Goal: Task Accomplishment & Management: Complete application form

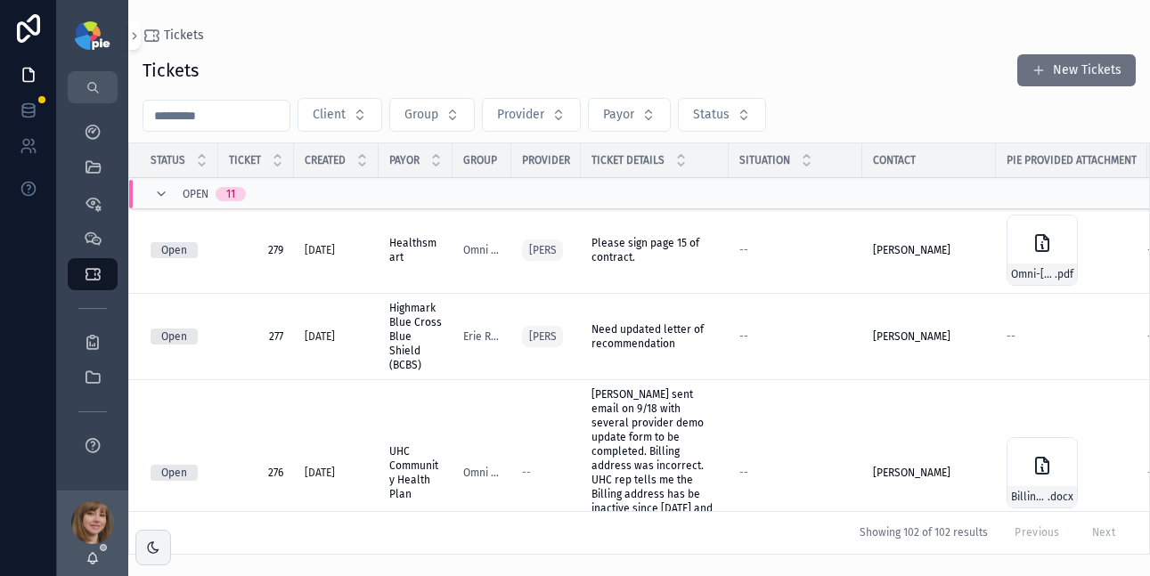
click at [211, 122] on input "scrollable content" at bounding box center [216, 115] width 146 height 25
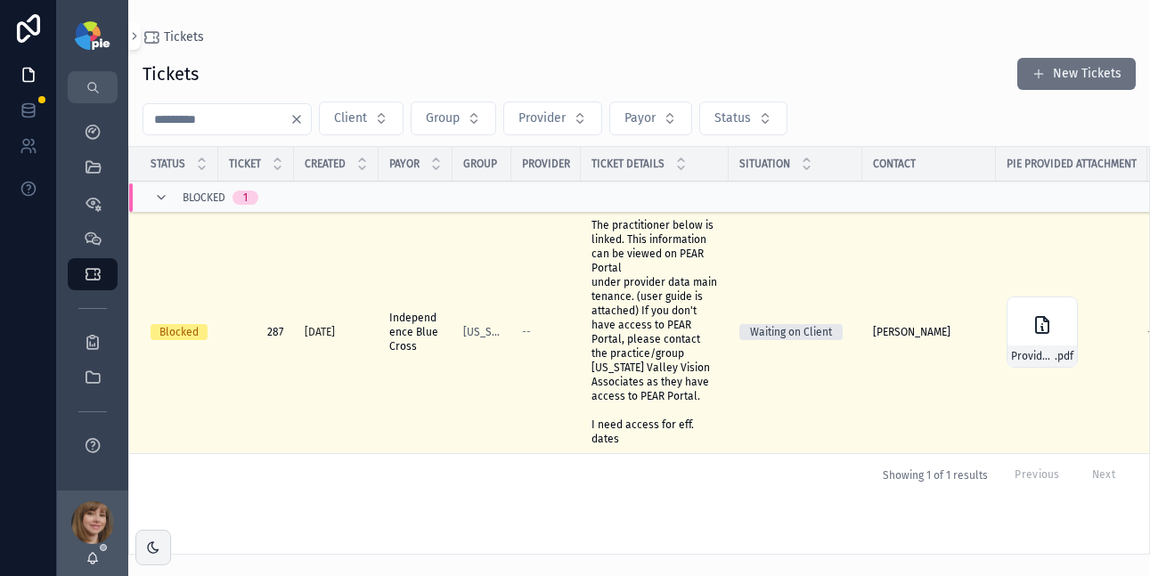
type input "***"
click at [636, 332] on span "The practitioner below is linked. This information can be viewed on PEAR Portal…" at bounding box center [654, 332] width 126 height 228
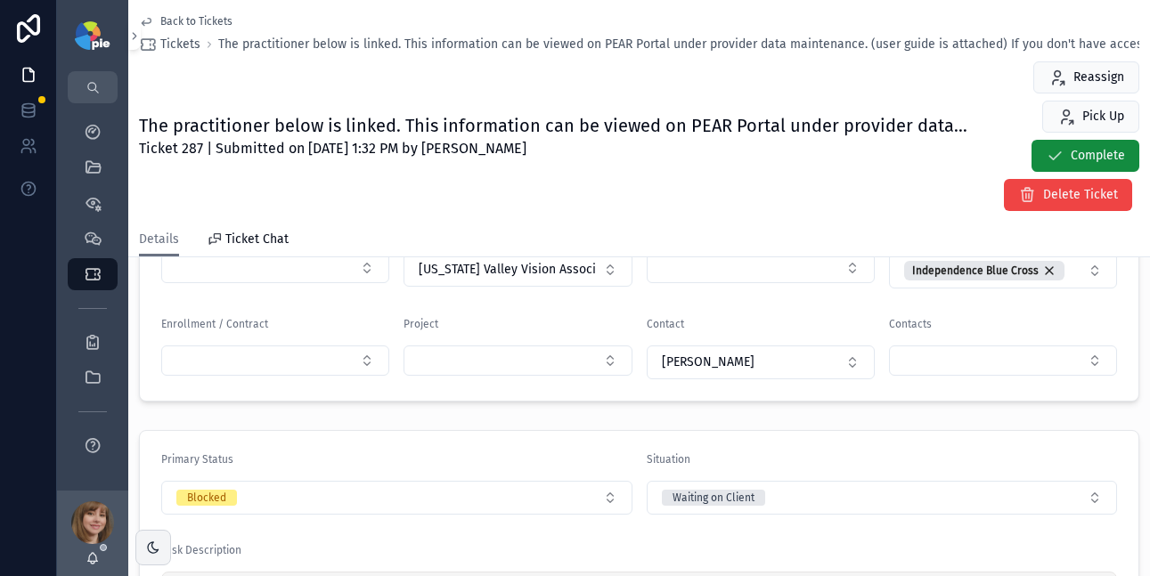
scroll to position [278, 0]
click at [390, 484] on button "Blocked" at bounding box center [396, 498] width 471 height 34
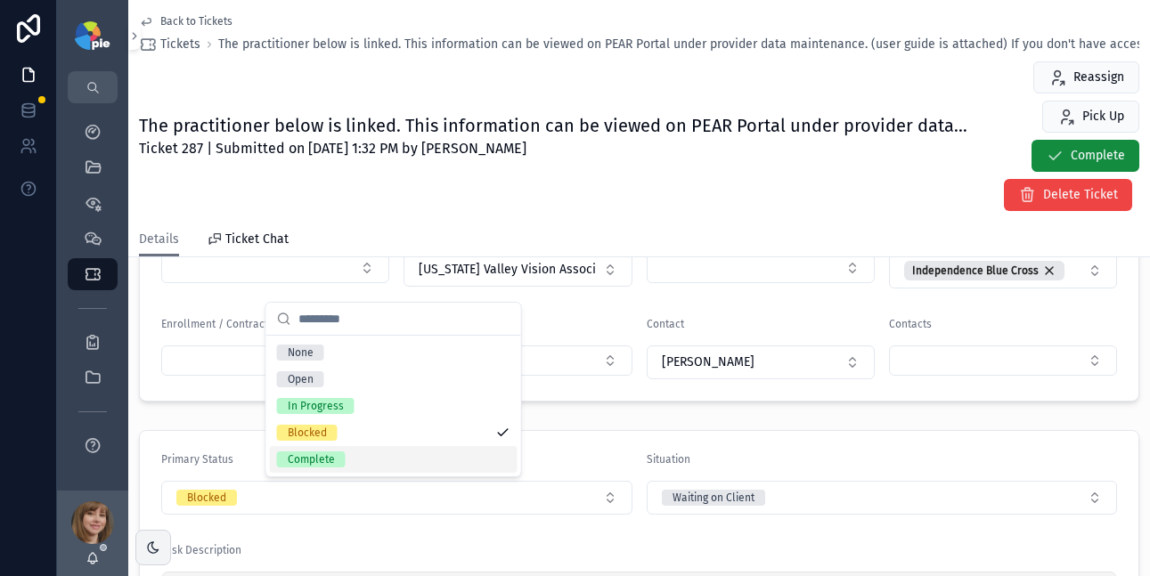
click at [379, 455] on div "Complete" at bounding box center [394, 459] width 248 height 27
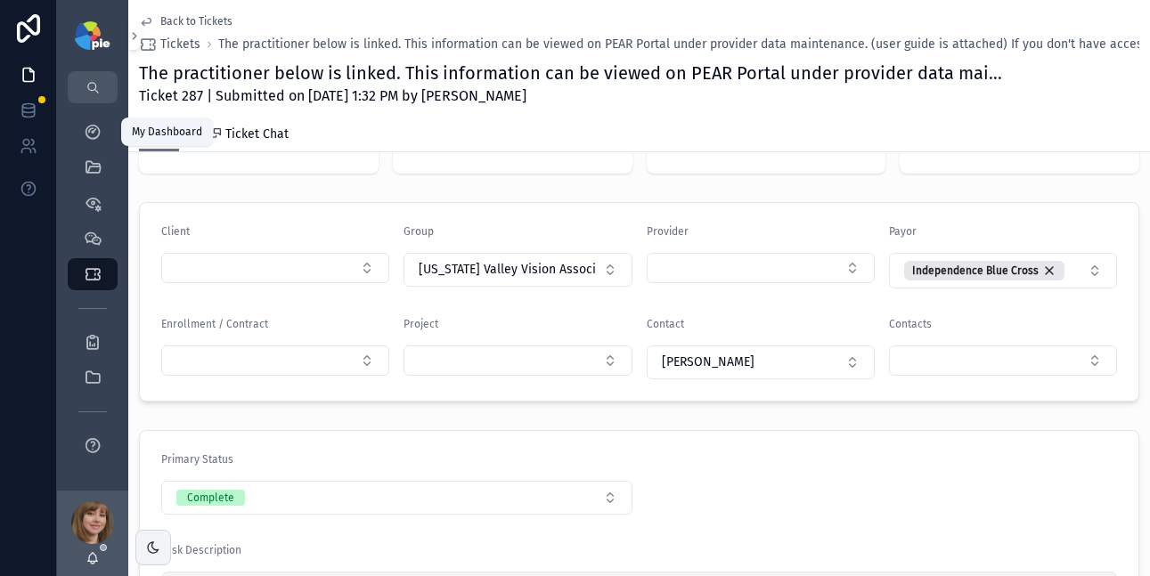
click at [88, 133] on icon "scrollable content" at bounding box center [93, 132] width 18 height 18
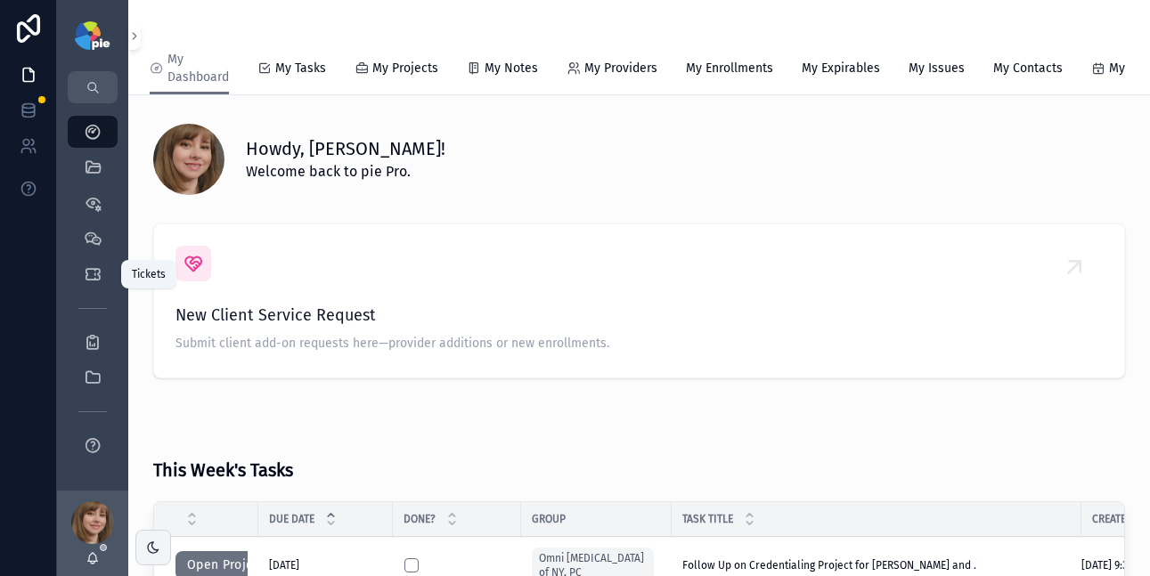
click at [97, 271] on icon "scrollable content" at bounding box center [93, 274] width 18 height 18
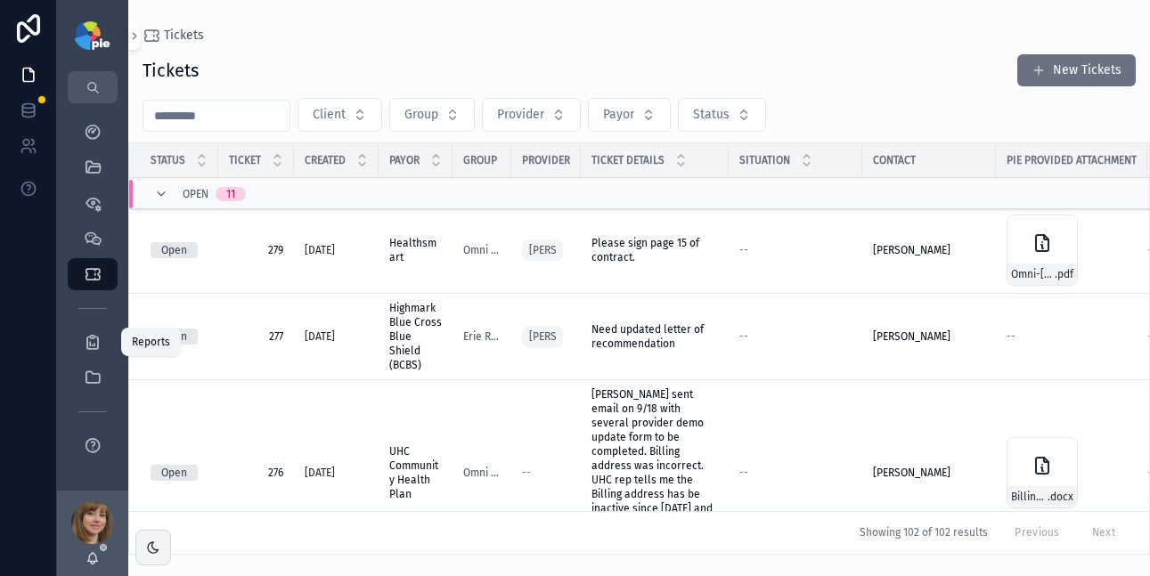
click at [85, 346] on icon "scrollable content" at bounding box center [93, 342] width 18 height 18
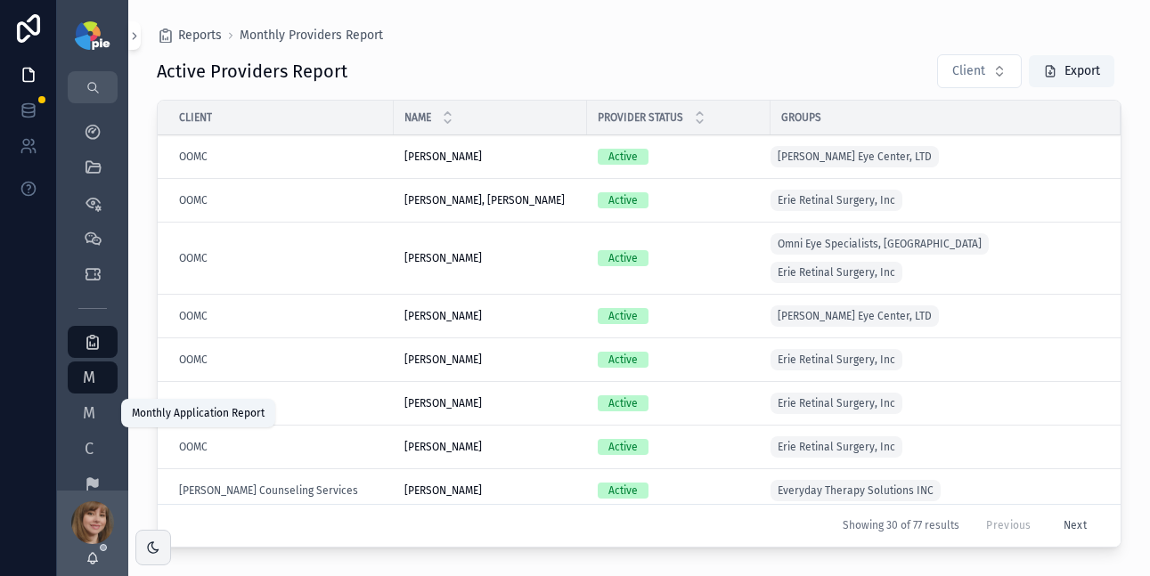
click at [88, 416] on span "M" at bounding box center [89, 413] width 18 height 18
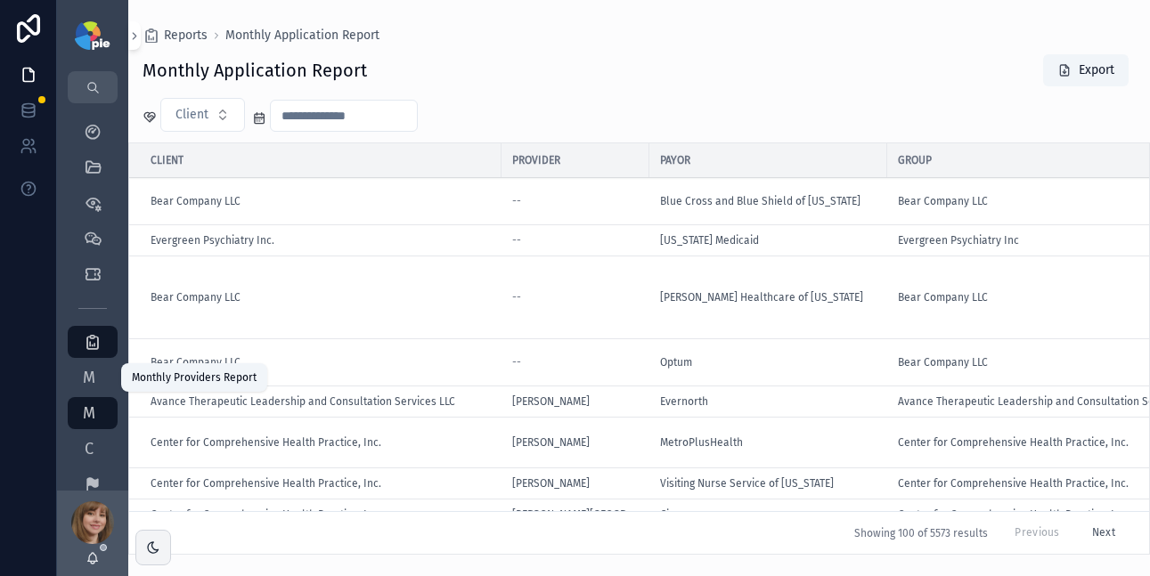
click at [88, 379] on span "M" at bounding box center [89, 378] width 18 height 18
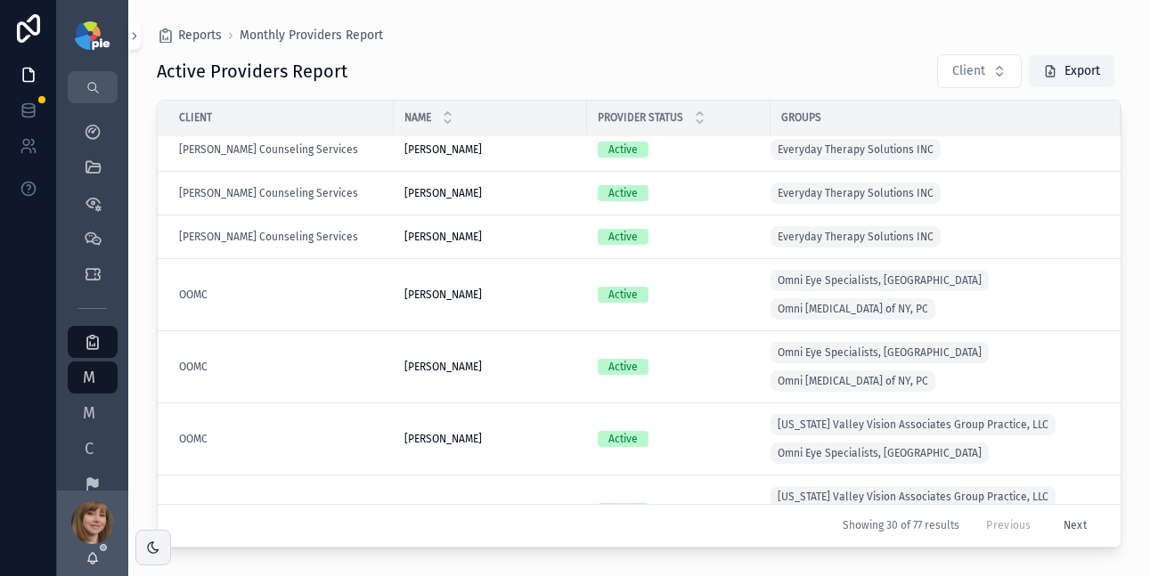
scroll to position [383, 0]
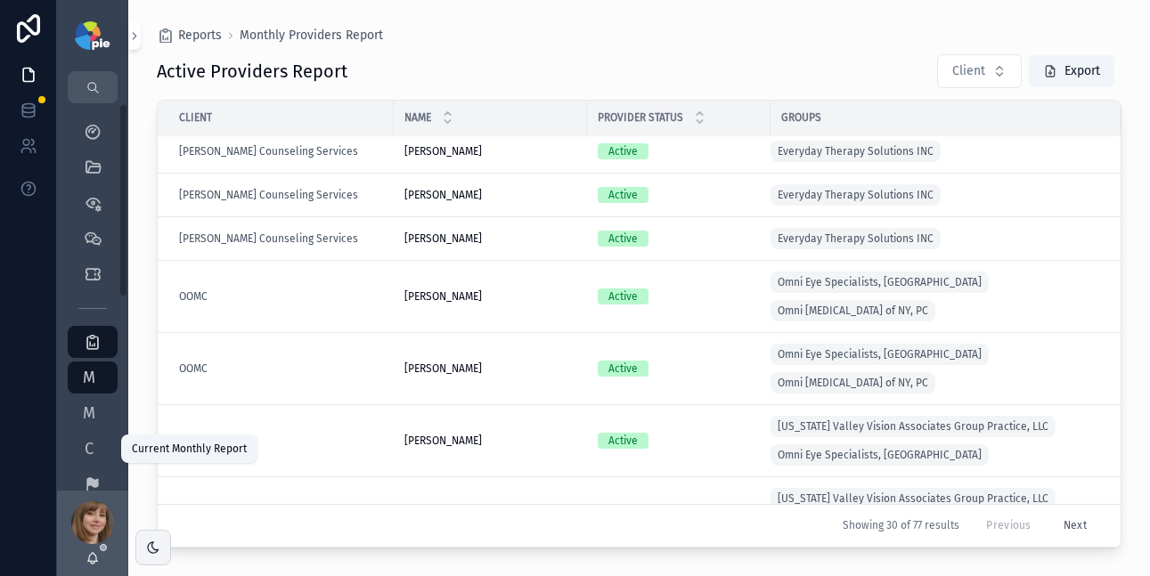
click at [76, 445] on link "C Current Monthly Report" at bounding box center [93, 449] width 50 height 32
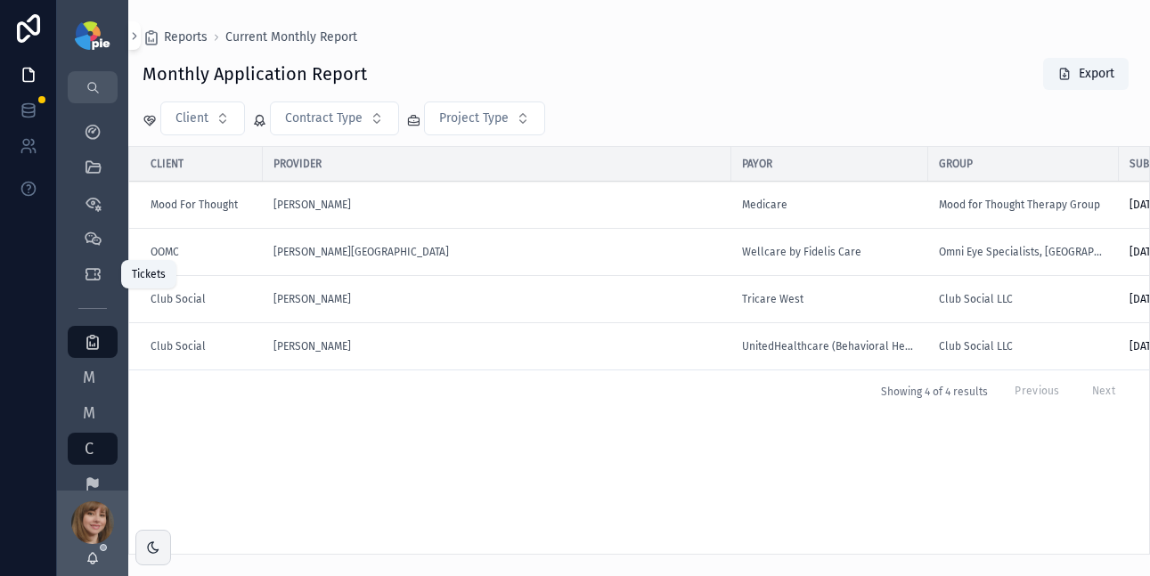
click at [88, 262] on div "Tickets" at bounding box center [92, 274] width 29 height 29
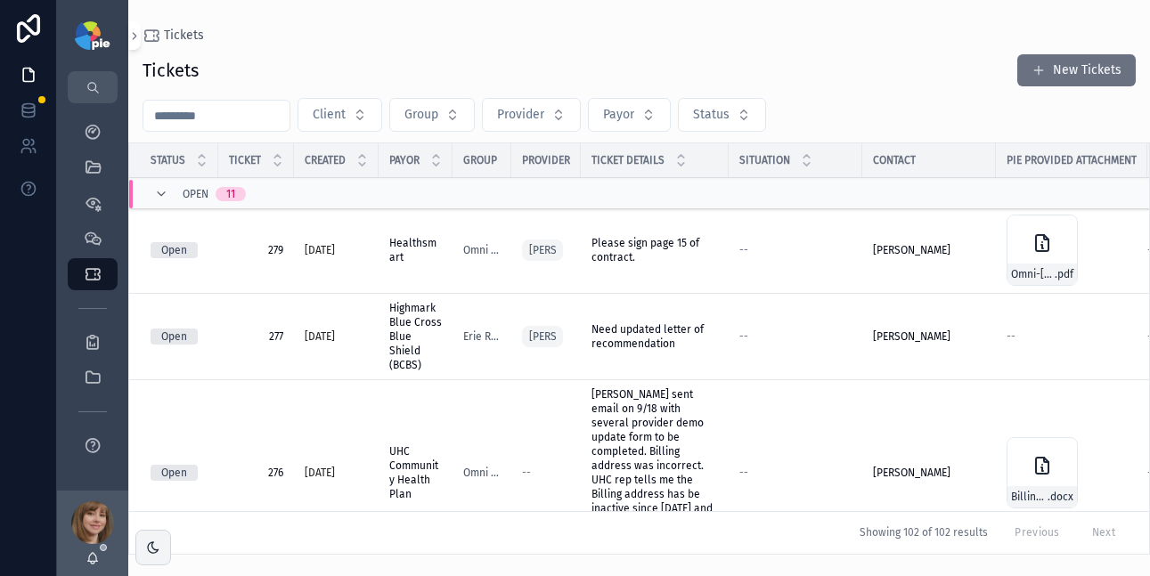
click at [206, 122] on input "scrollable content" at bounding box center [216, 115] width 146 height 25
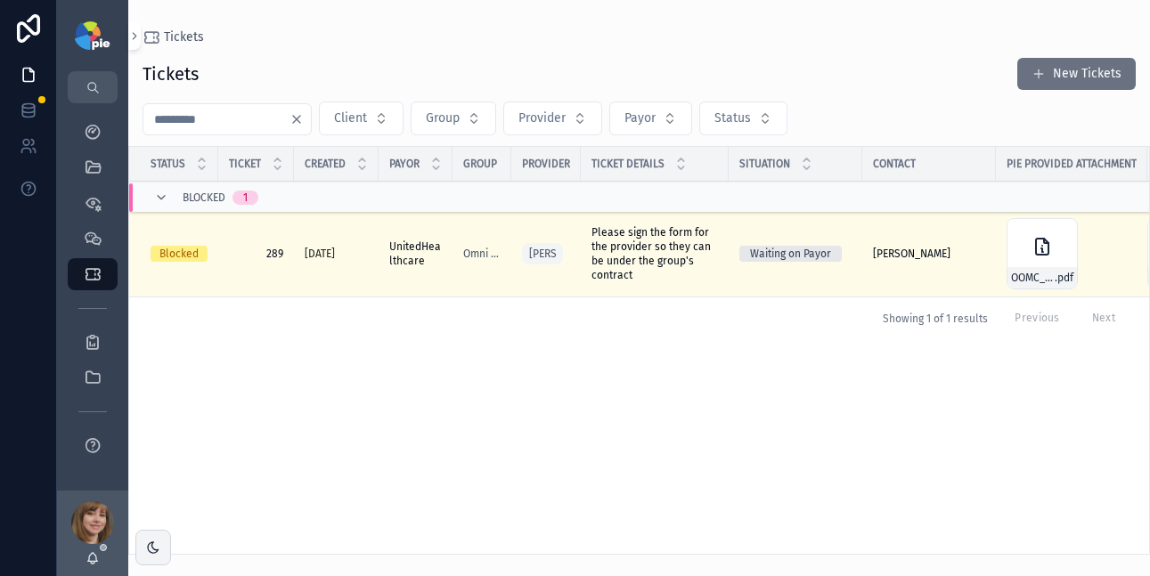
type input "***"
click at [623, 245] on span "Please sign the form for the provider so they can be under the group's contract" at bounding box center [654, 253] width 126 height 57
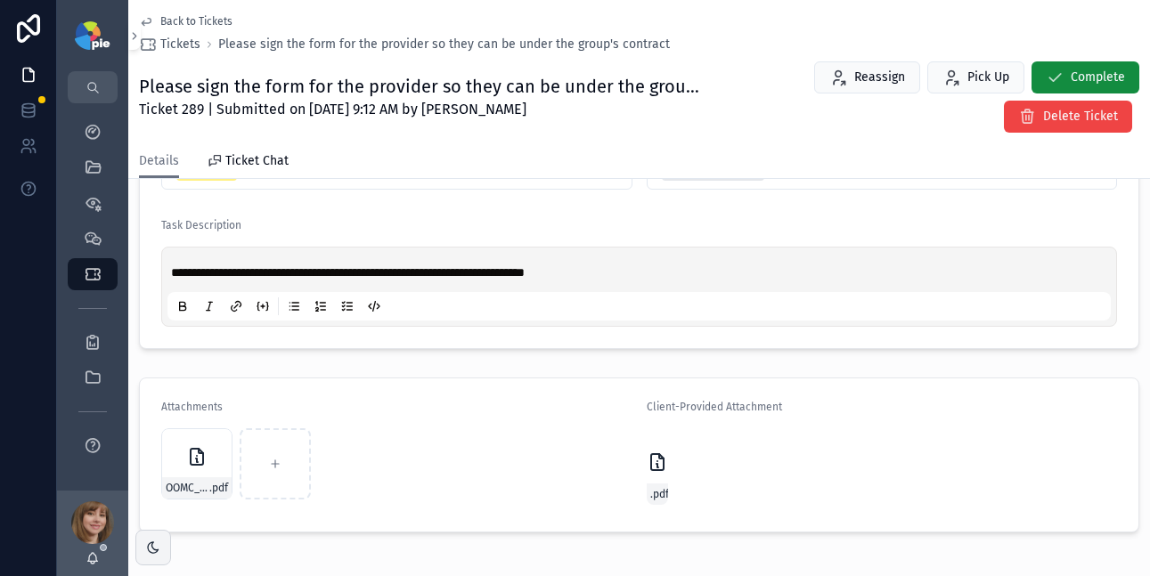
scroll to position [526, 0]
click at [656, 462] on icon "scrollable content" at bounding box center [657, 464] width 2 height 4
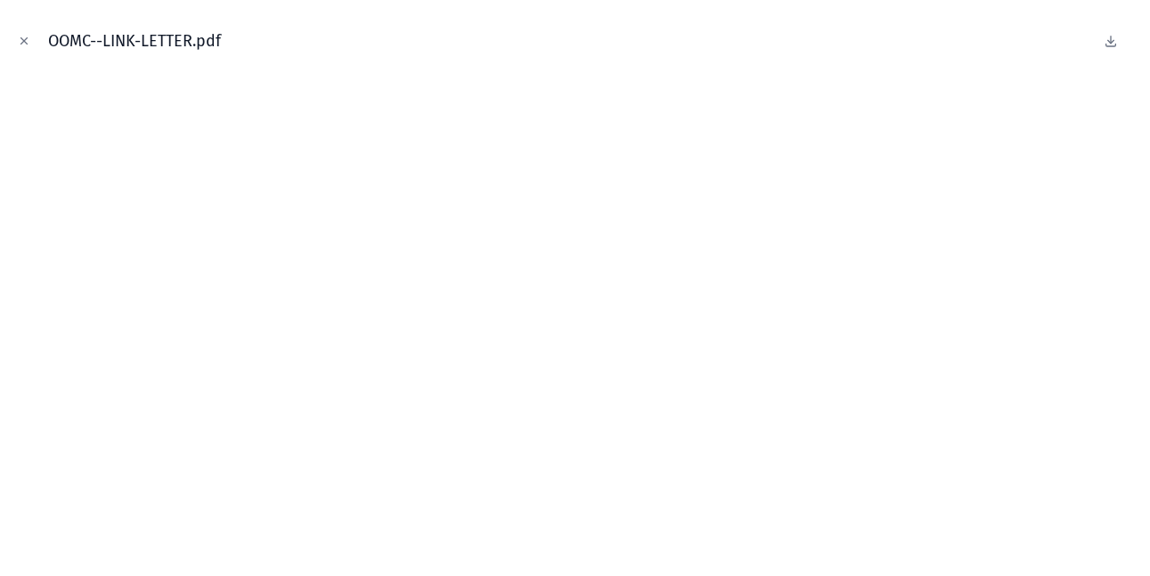
click at [1115, 43] on icon at bounding box center [1111, 41] width 14 height 14
click at [24, 41] on icon "Close modal" at bounding box center [24, 41] width 6 height 6
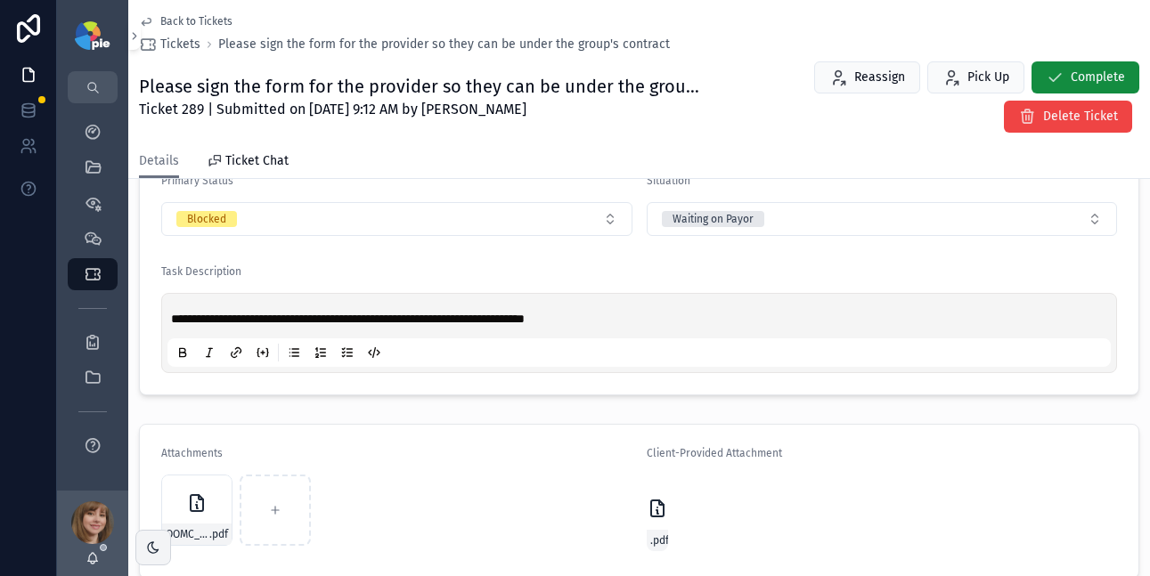
scroll to position [469, 0]
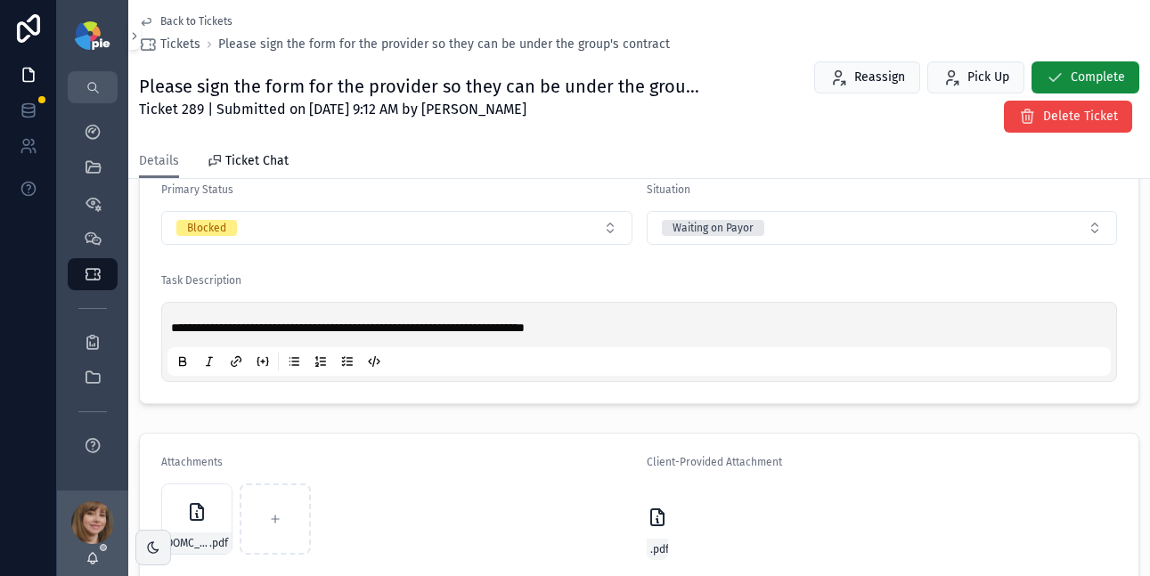
click at [487, 228] on button "Blocked" at bounding box center [396, 228] width 471 height 34
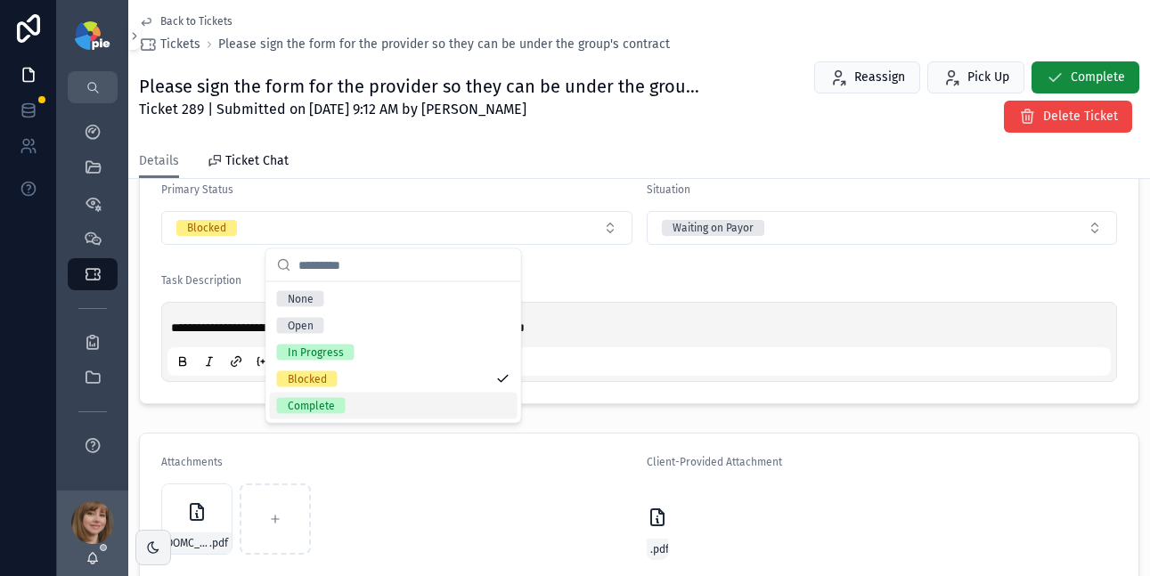
click at [376, 406] on div "Complete" at bounding box center [394, 406] width 248 height 27
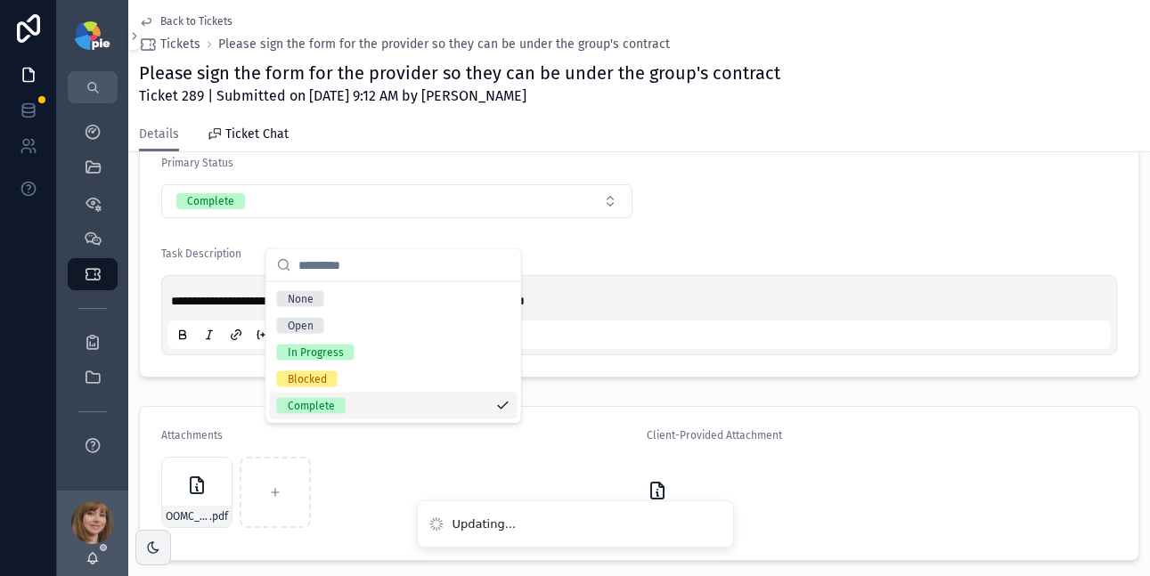
scroll to position [443, 0]
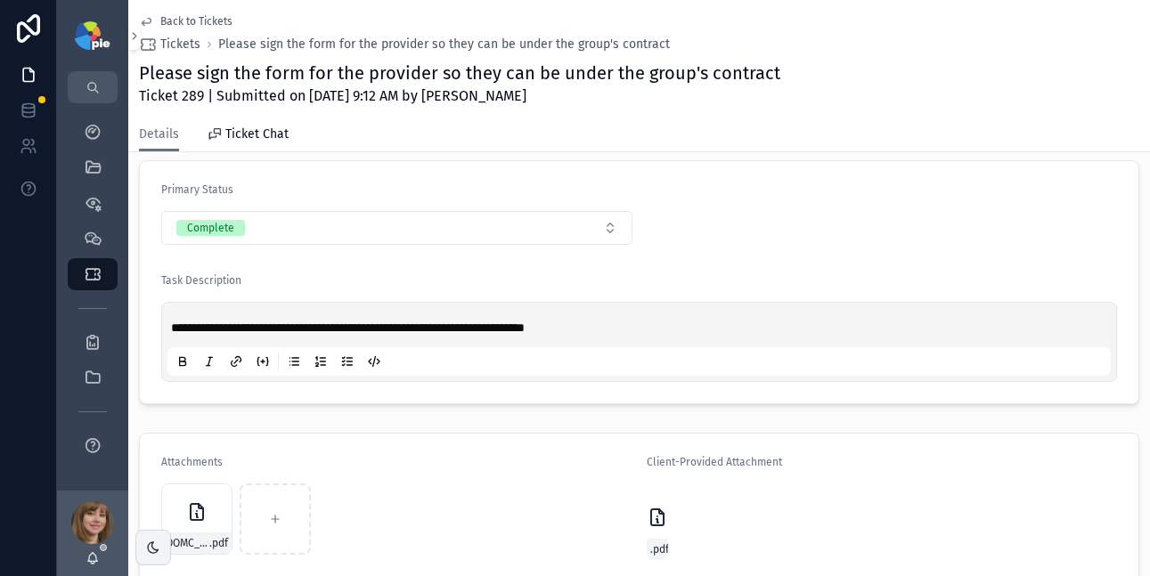
click at [221, 28] on div "Back to Tickets Tickets Please sign the form for the provider so they can be un…" at bounding box center [404, 33] width 531 height 39
click at [187, 21] on span "Back to Tickets" at bounding box center [196, 21] width 72 height 14
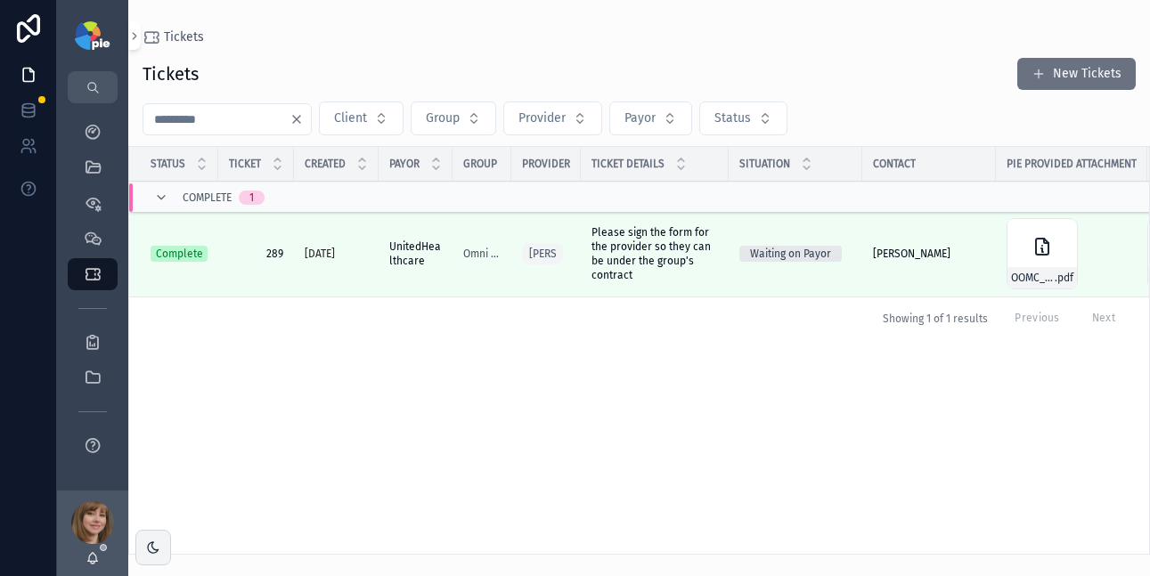
click at [228, 119] on input "***" at bounding box center [216, 119] width 146 height 25
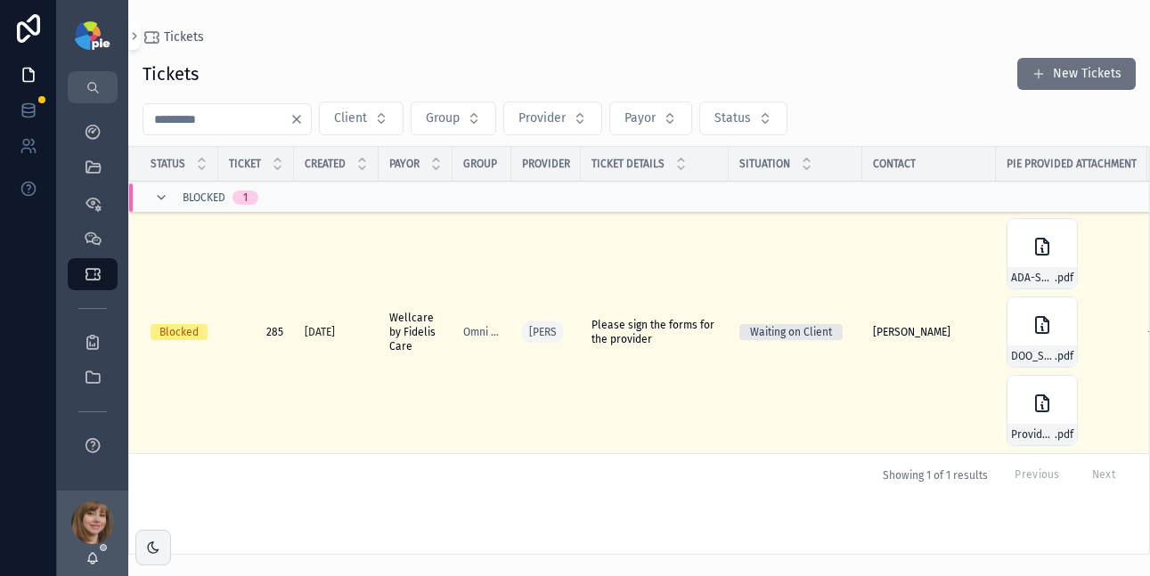
type input "***"
click at [646, 327] on span "Please sign the forms for the provider" at bounding box center [654, 332] width 126 height 29
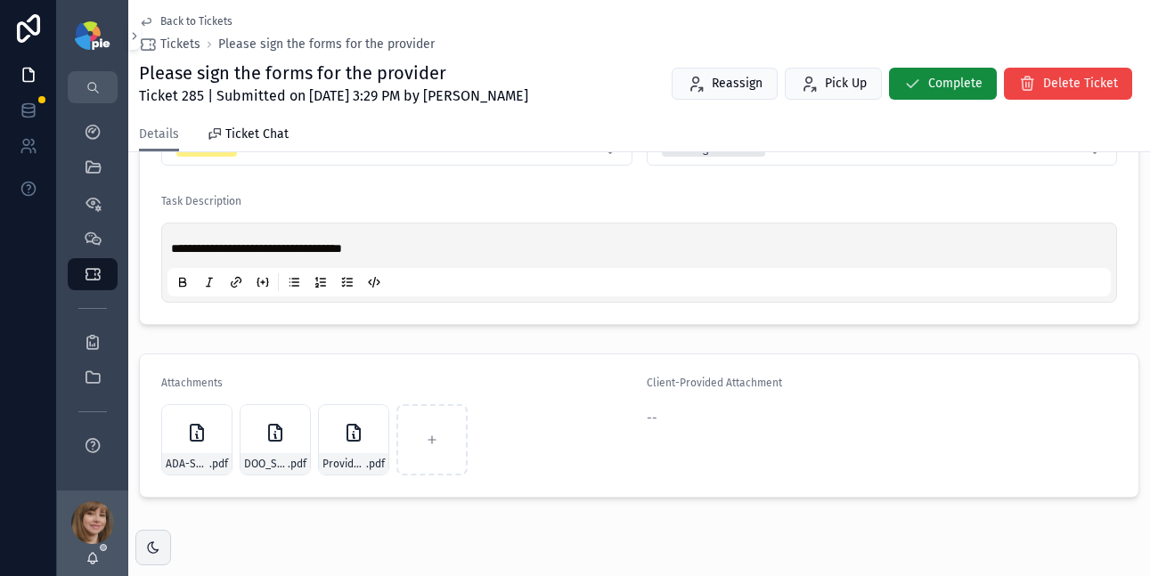
scroll to position [565, 0]
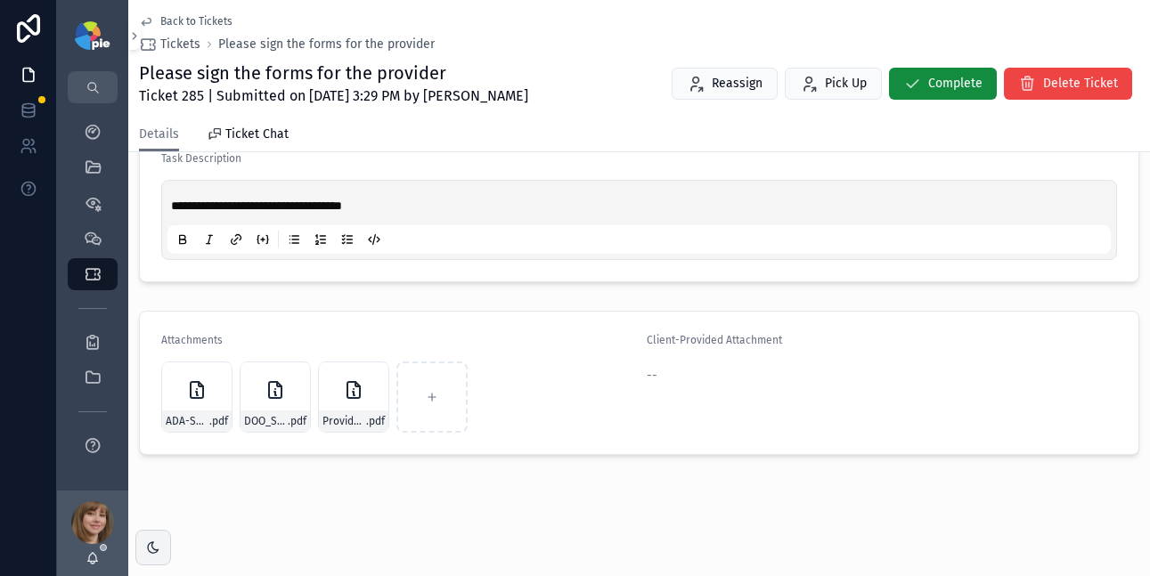
click at [170, 396] on div "ADA-Survey-(Rebranded-2023)---Copy .pdf" at bounding box center [196, 397] width 71 height 71
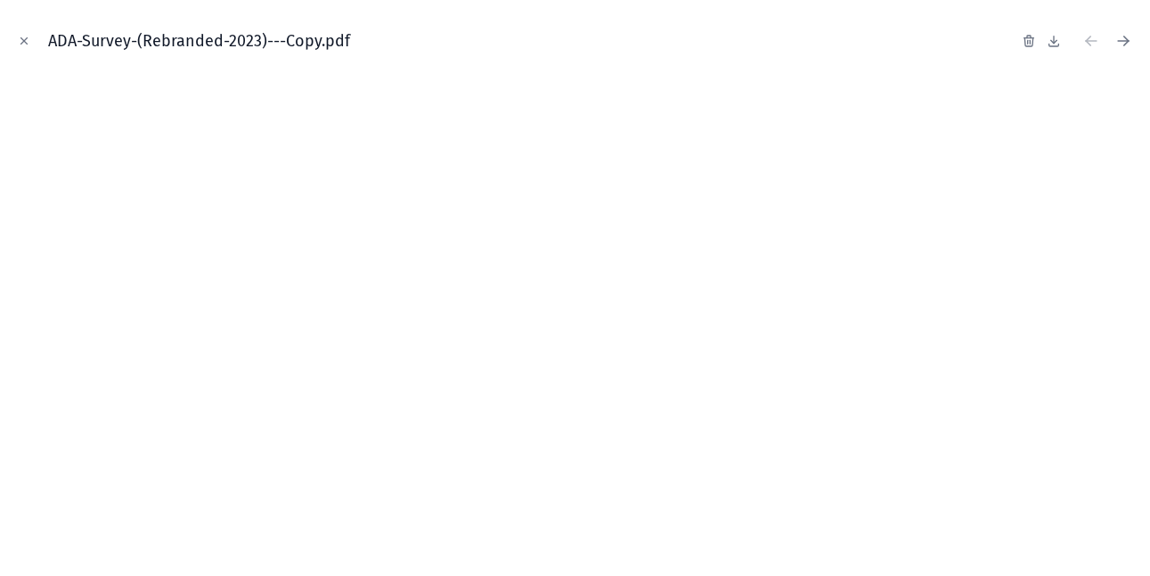
click at [18, 40] on icon "Close modal" at bounding box center [24, 41] width 12 height 12
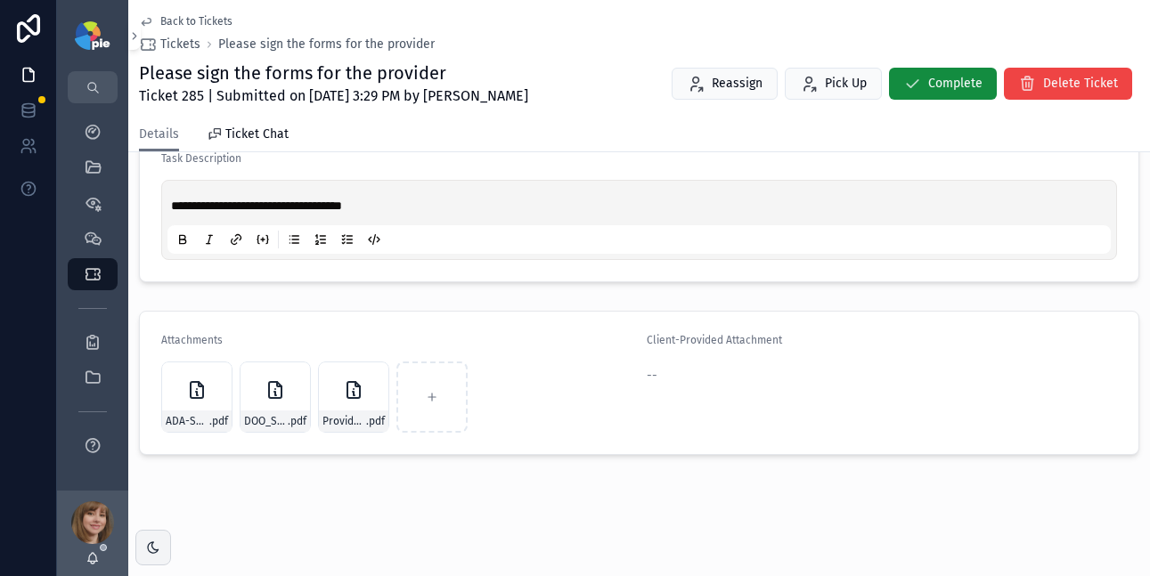
click at [193, 404] on div "ADA-Survey-(Rebranded-2023)---Copy .pdf" at bounding box center [196, 397] width 71 height 71
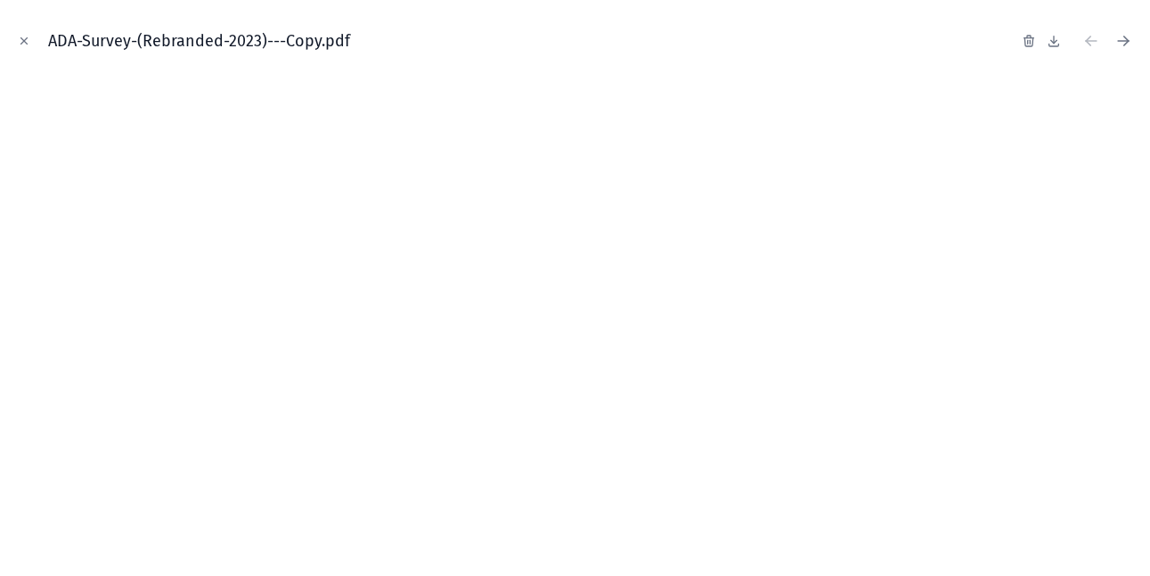
click at [25, 44] on icon "Close modal" at bounding box center [24, 41] width 12 height 12
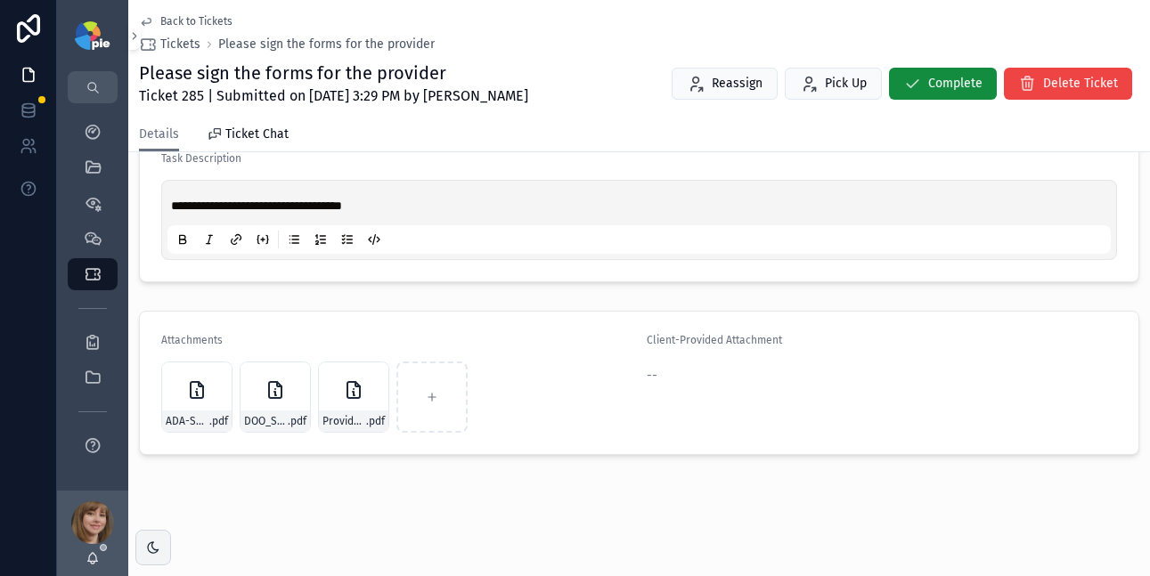
click at [260, 394] on div "DOO_Standard .pdf" at bounding box center [275, 397] width 71 height 71
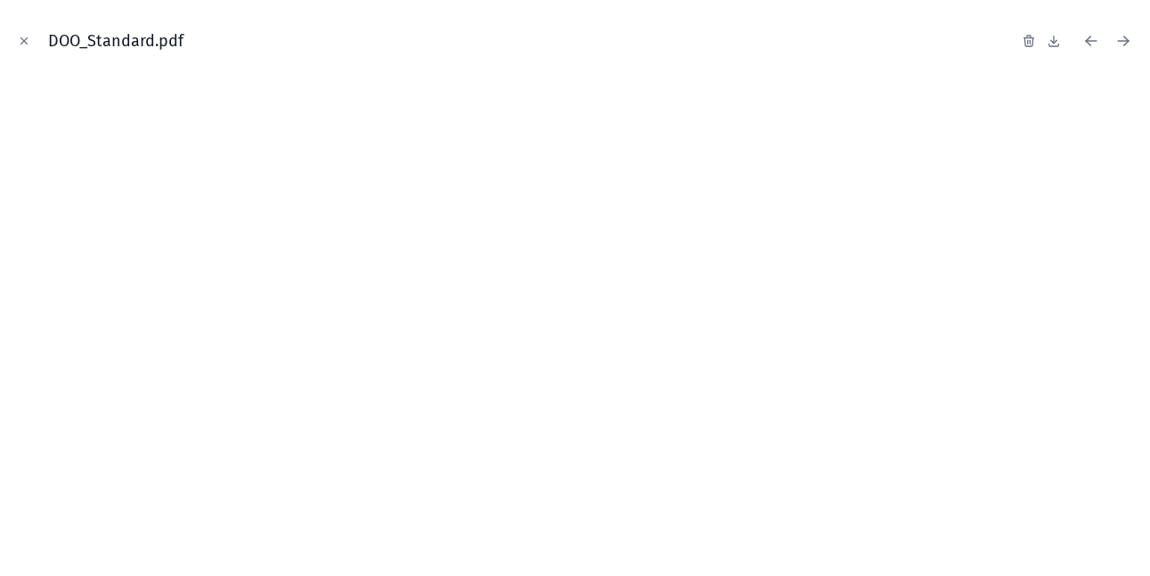
click at [22, 45] on icon "Close modal" at bounding box center [24, 41] width 12 height 12
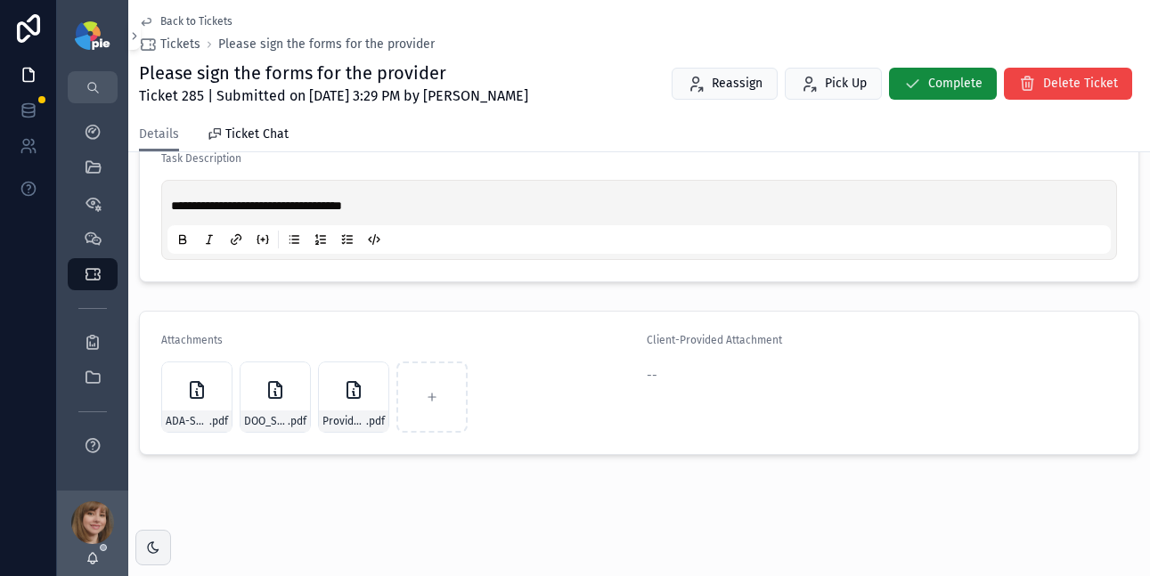
click at [347, 396] on icon "scrollable content" at bounding box center [353, 390] width 12 height 16
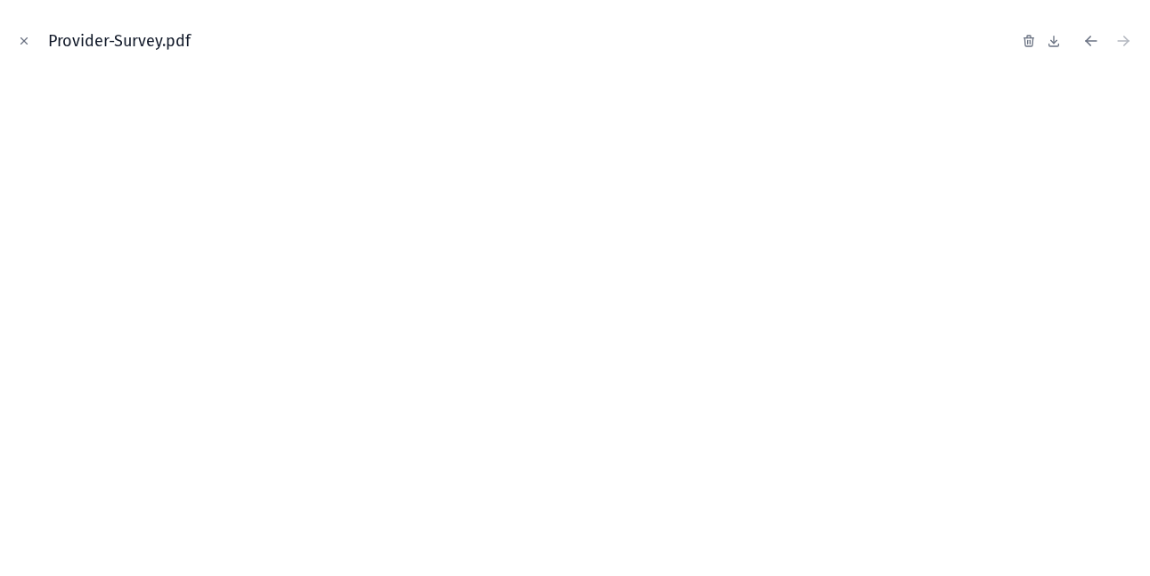
click at [29, 39] on icon "Close modal" at bounding box center [24, 41] width 12 height 12
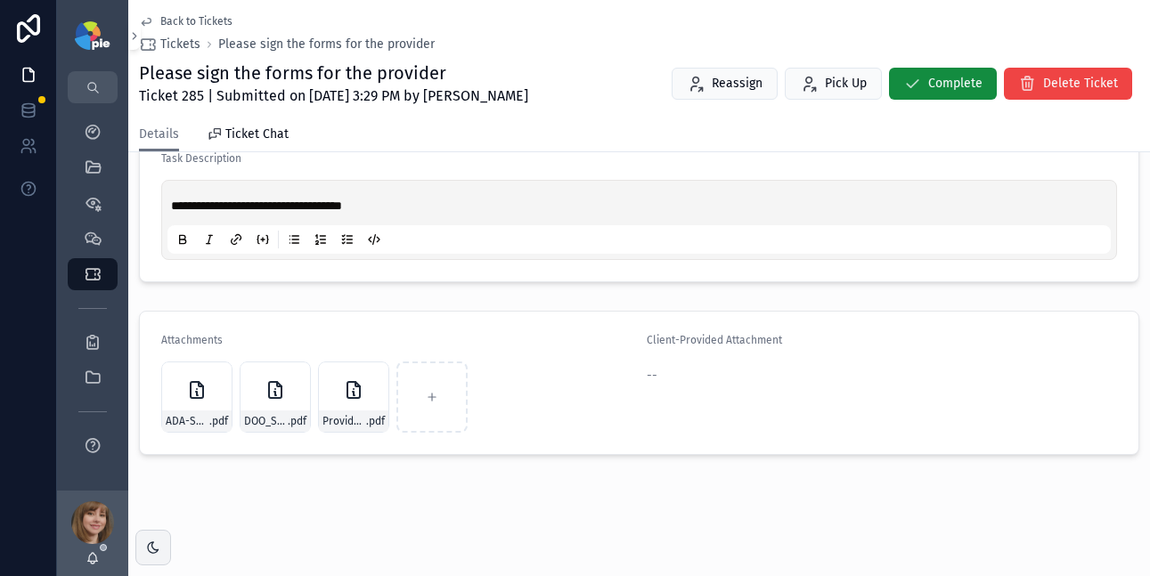
click at [0, 0] on icon "scrollable content" at bounding box center [0, 0] width 0 height 0
click at [307, 344] on icon "scrollable content" at bounding box center [313, 345] width 14 height 14
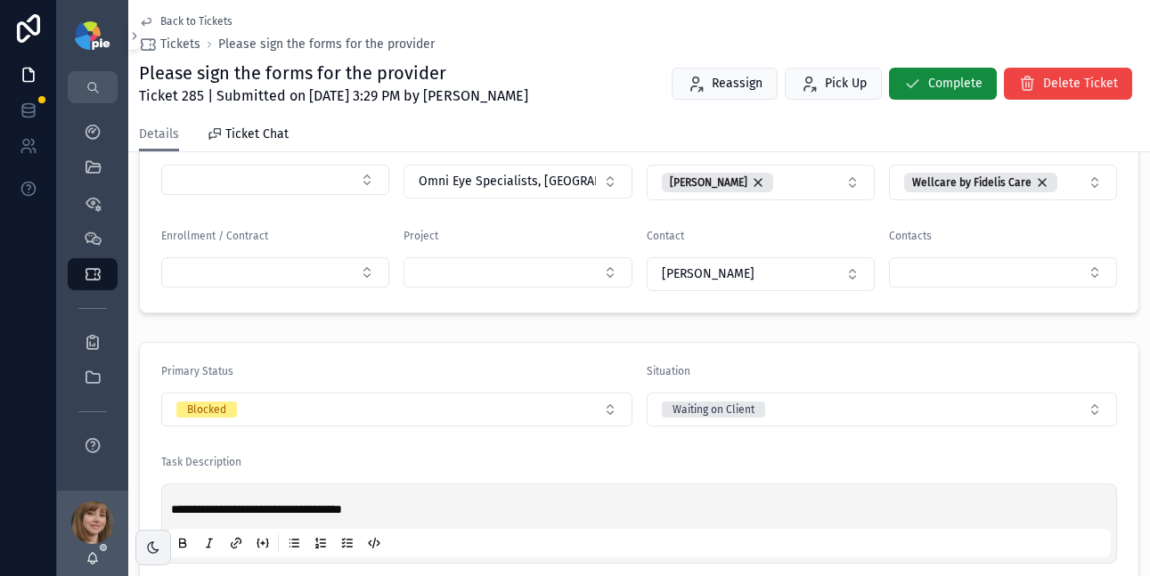
scroll to position [565, 0]
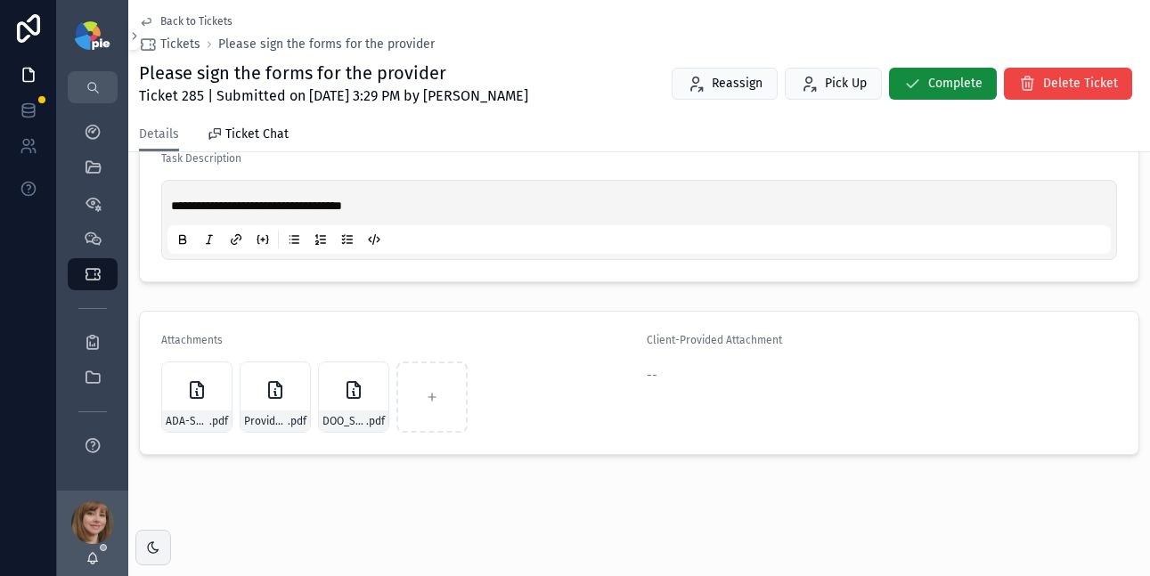
click at [169, 22] on span "Back to Tickets" at bounding box center [196, 21] width 72 height 14
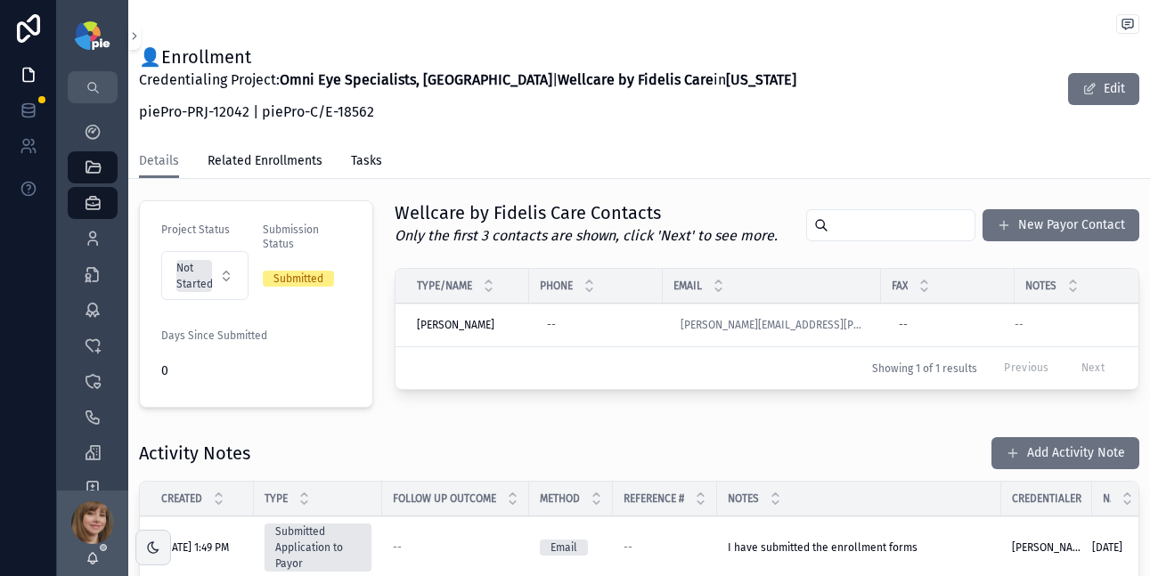
scroll to position [404, 0]
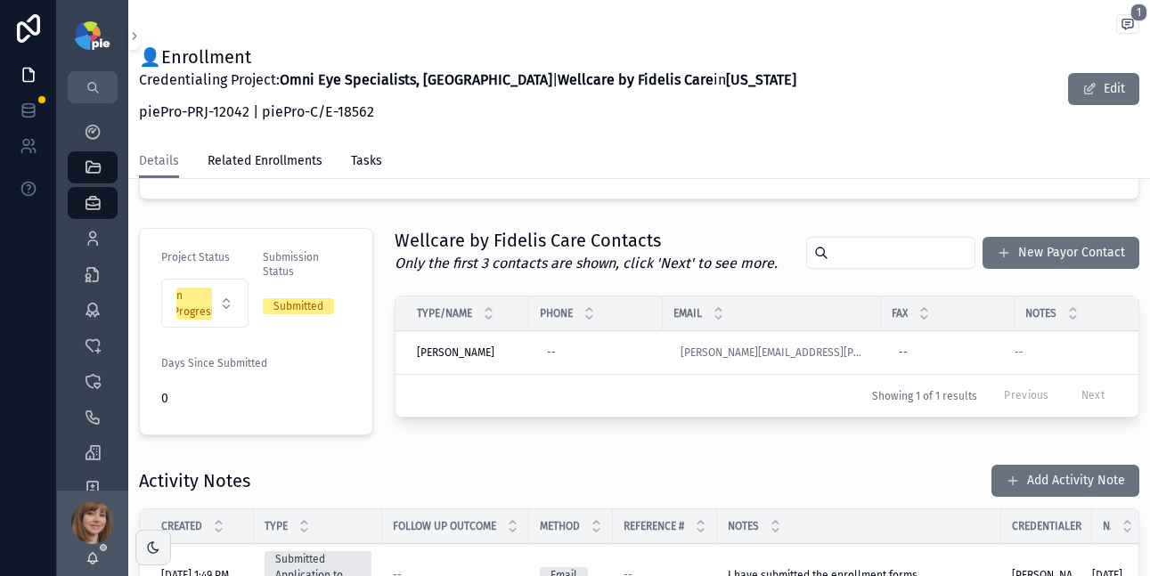
scroll to position [382, 0]
